Goal: Task Accomplishment & Management: Use online tool/utility

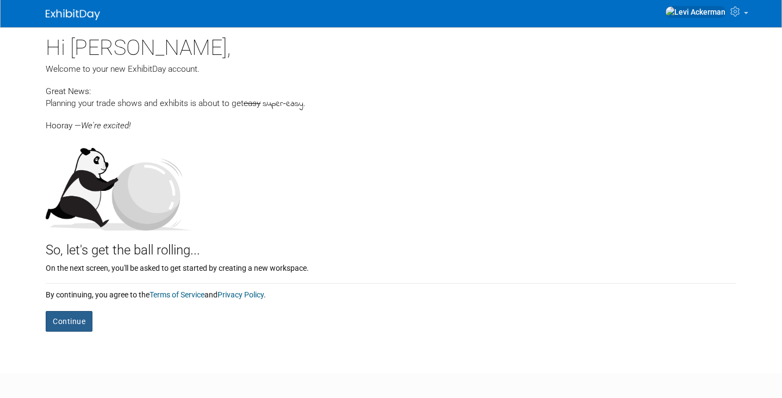
click at [69, 320] on button "Continue" at bounding box center [69, 321] width 47 height 21
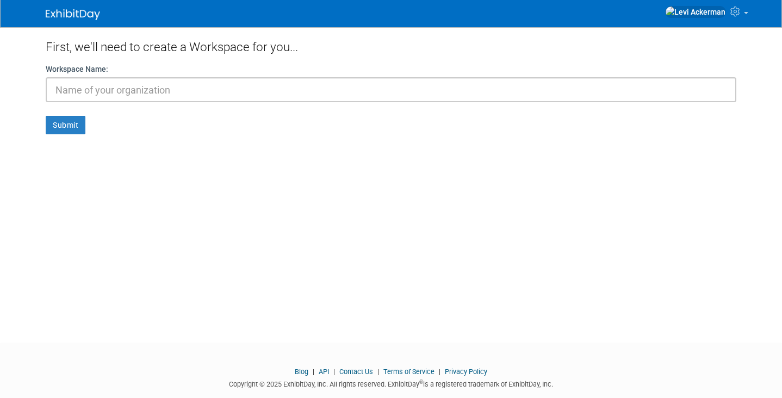
click at [135, 83] on input "text" at bounding box center [391, 89] width 691 height 25
click at [139, 88] on input "text" at bounding box center [391, 89] width 691 height 25
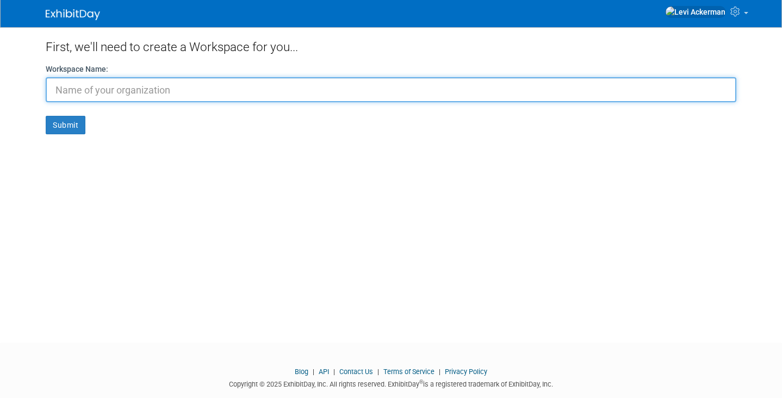
click at [226, 90] on input "text" at bounding box center [391, 89] width 691 height 25
paste input "[URL][DOMAIN_NAME]"
drag, startPoint x: 214, startPoint y: 92, endPoint x: 57, endPoint y: 78, distance: 158.3
click at [57, 78] on input "[URL][DOMAIN_NAME]" at bounding box center [391, 89] width 691 height 25
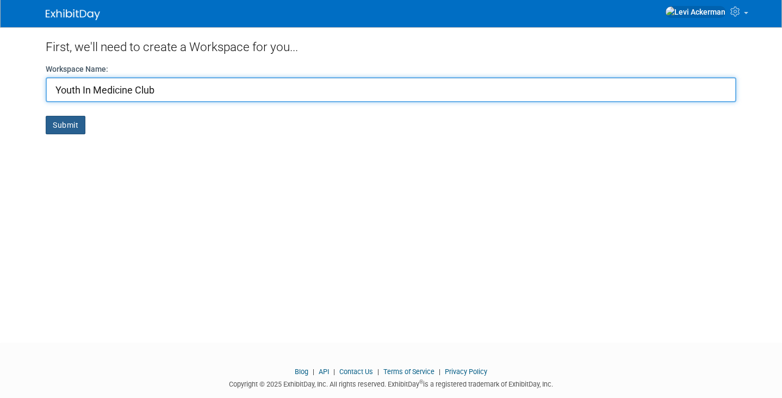
type input "Youth In Medicine Club"
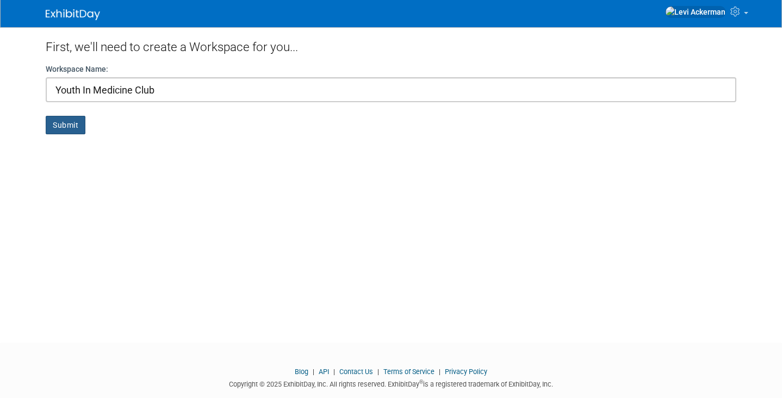
click at [61, 128] on button "Submit" at bounding box center [66, 125] width 40 height 18
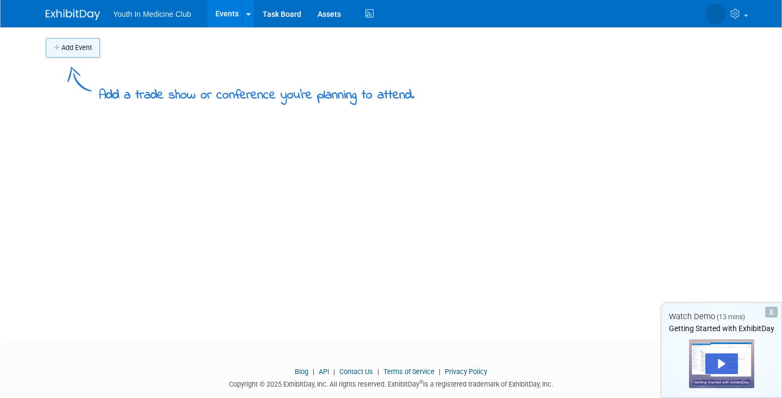
click at [77, 48] on button "Add Event" at bounding box center [73, 48] width 54 height 20
